Goal: Check status: Check status

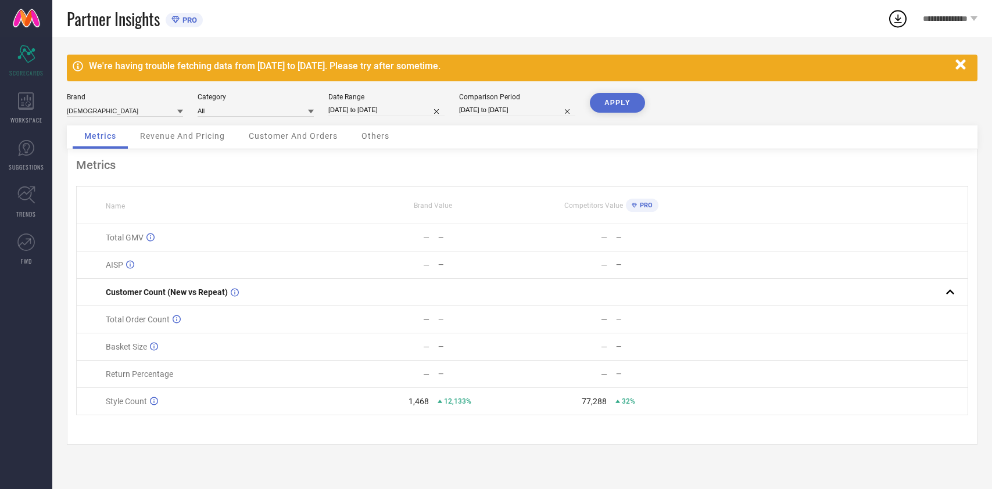
click at [367, 114] on input "[DATE] to [DATE]" at bounding box center [386, 110] width 116 height 12
select select "8"
select select "2025"
select select "9"
select select "2025"
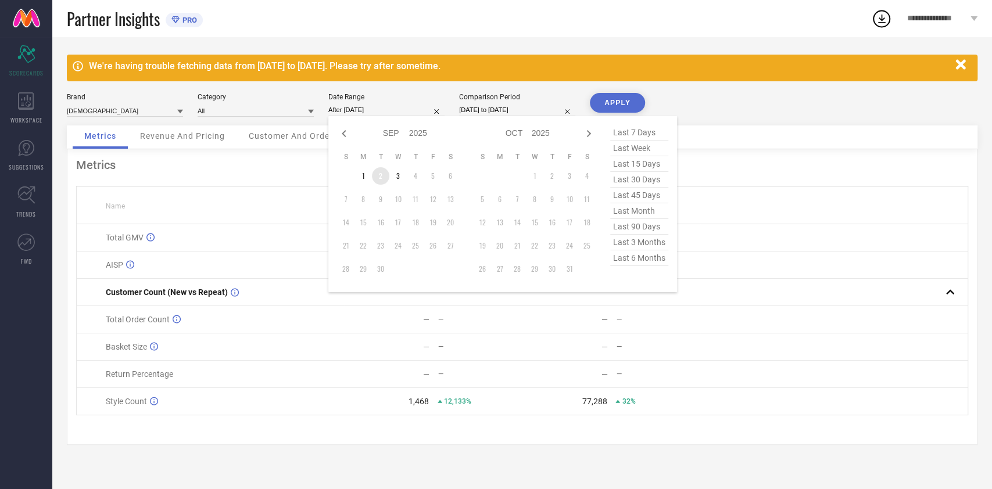
click at [382, 174] on td "2" at bounding box center [380, 175] width 17 height 17
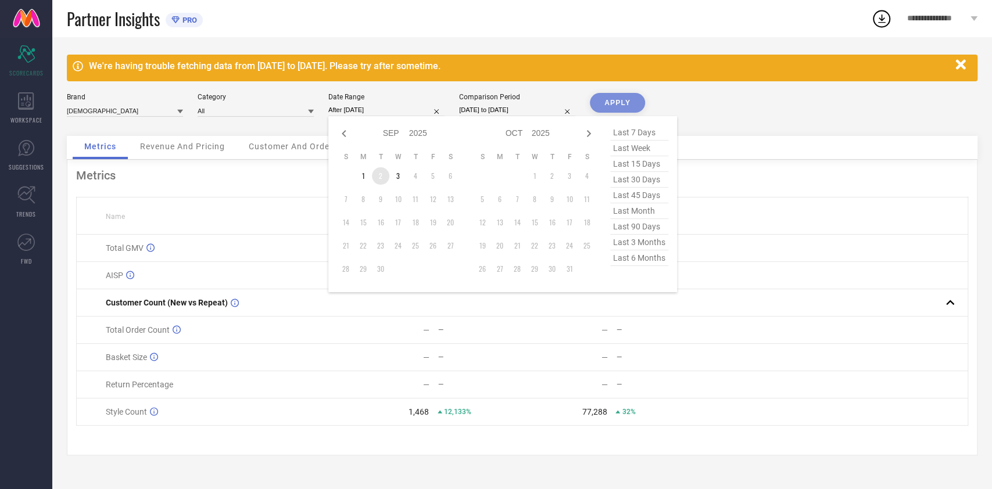
type input "[DATE] to [DATE]"
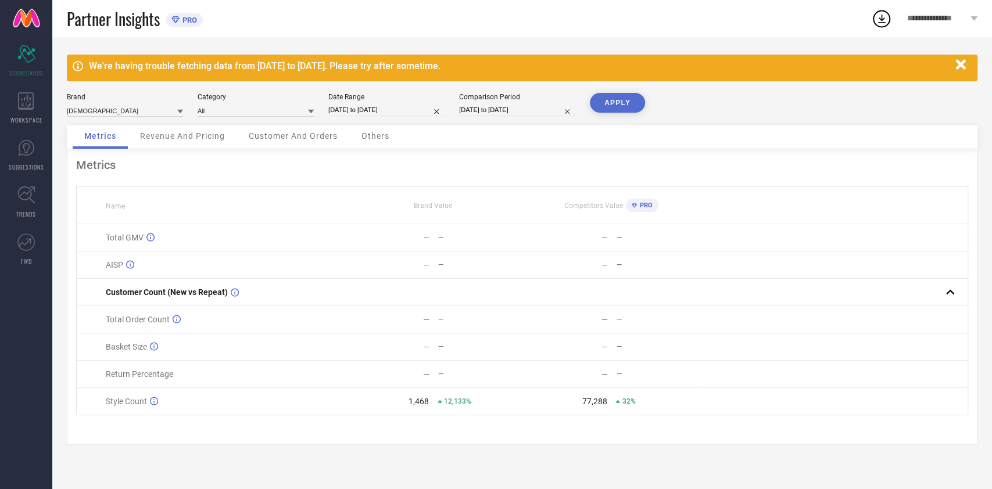
click at [617, 100] on button "APPLY" at bounding box center [617, 103] width 55 height 20
select select "8"
select select "2025"
select select "9"
select select "2025"
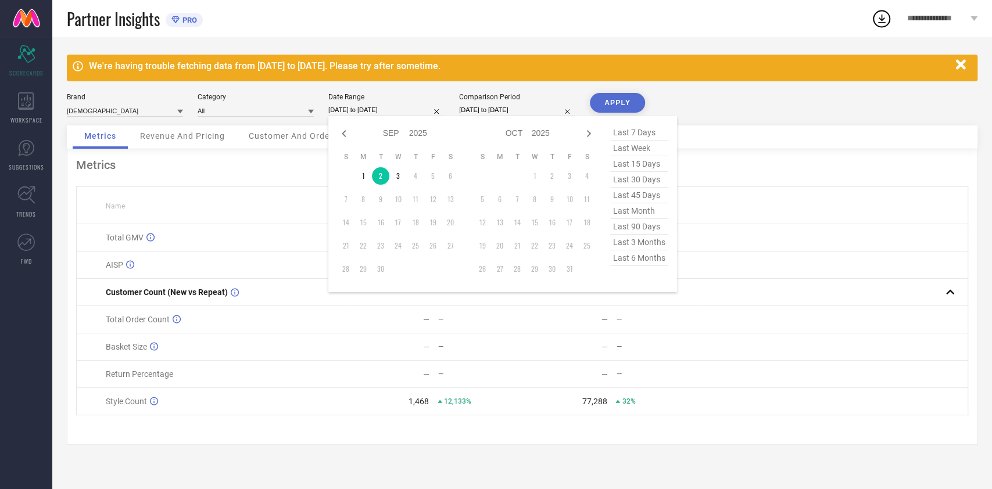
click at [382, 111] on input "[DATE] to [DATE]" at bounding box center [386, 110] width 116 height 12
click at [404, 171] on td "3" at bounding box center [397, 175] width 17 height 17
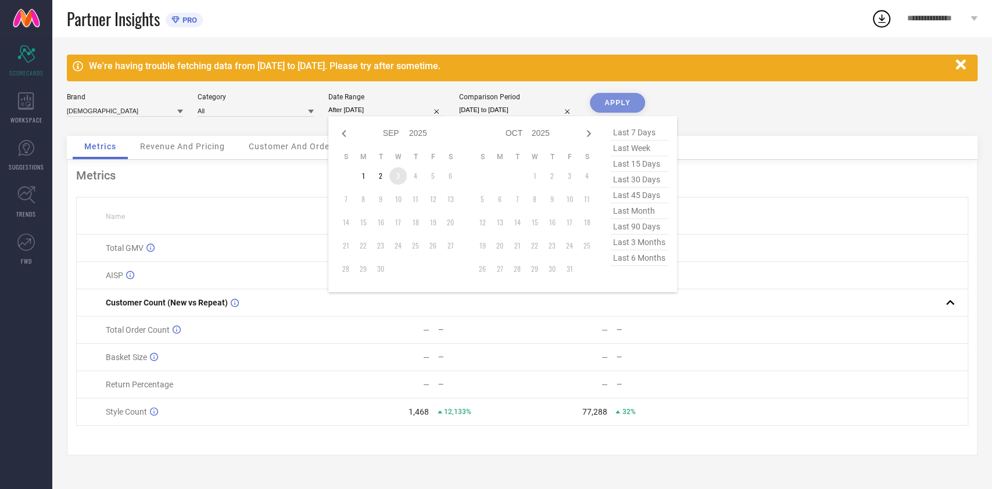
type input "[DATE] to [DATE]"
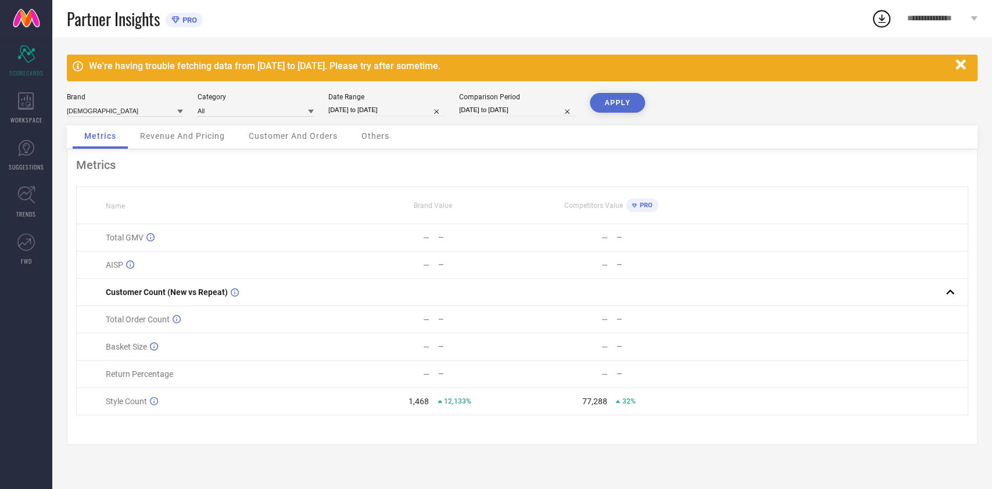
click at [642, 98] on button "APPLY" at bounding box center [617, 103] width 55 height 20
